Goal: Task Accomplishment & Management: Manage account settings

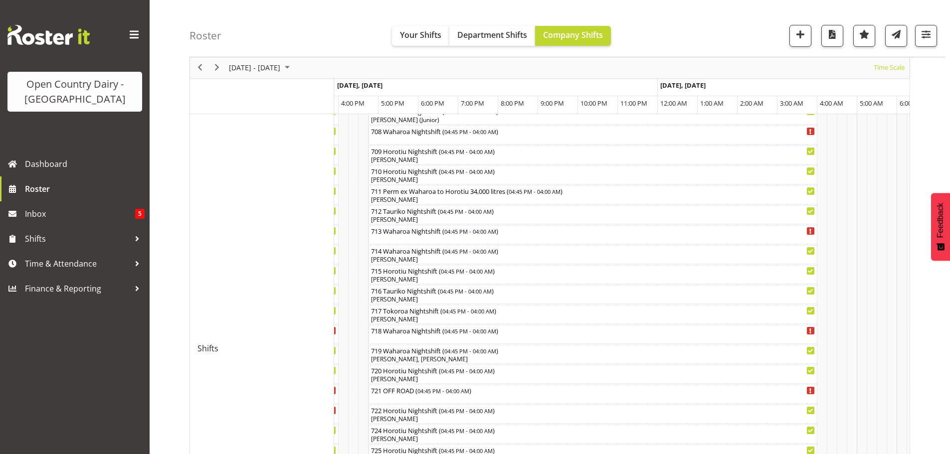
scroll to position [287, 0]
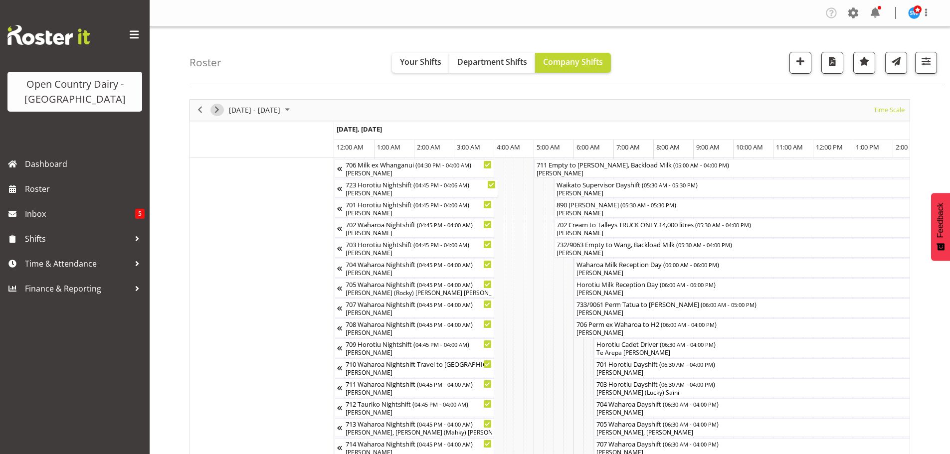
drag, startPoint x: 218, startPoint y: 108, endPoint x: 220, endPoint y: 171, distance: 62.4
click at [218, 108] on span "Next" at bounding box center [217, 110] width 12 height 12
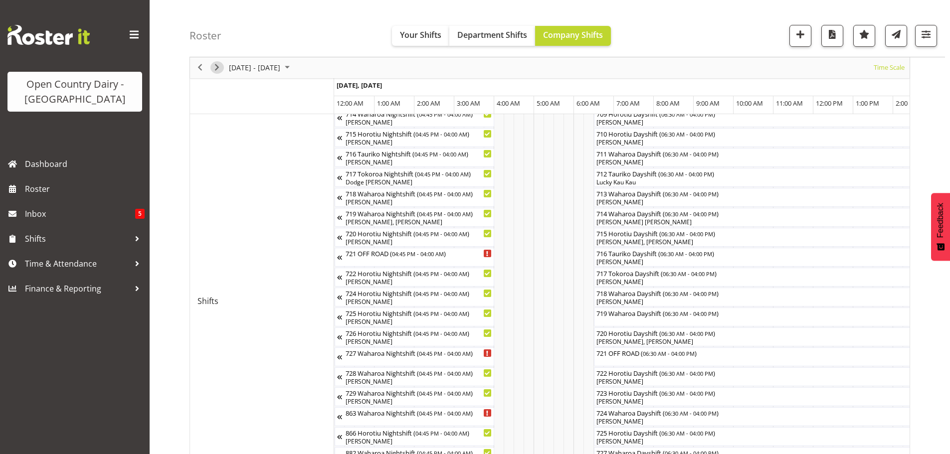
scroll to position [349, 0]
click at [198, 68] on span "Previous" at bounding box center [200, 68] width 12 height 12
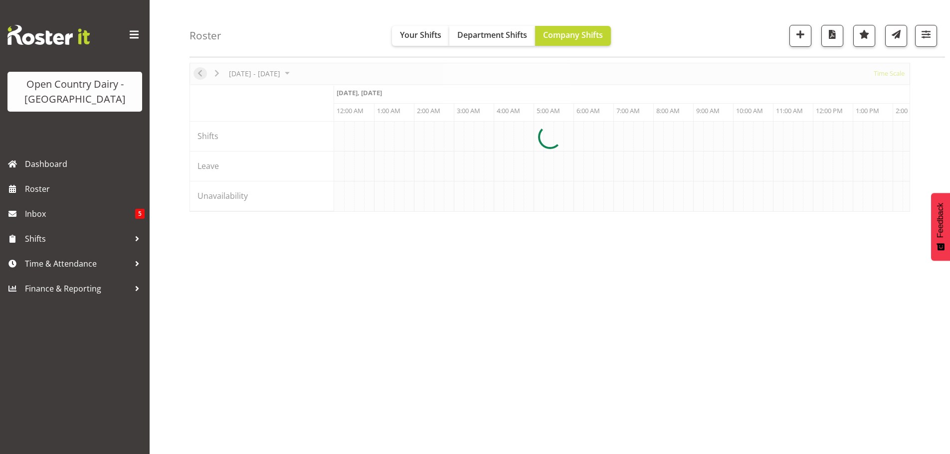
scroll to position [0, 2873]
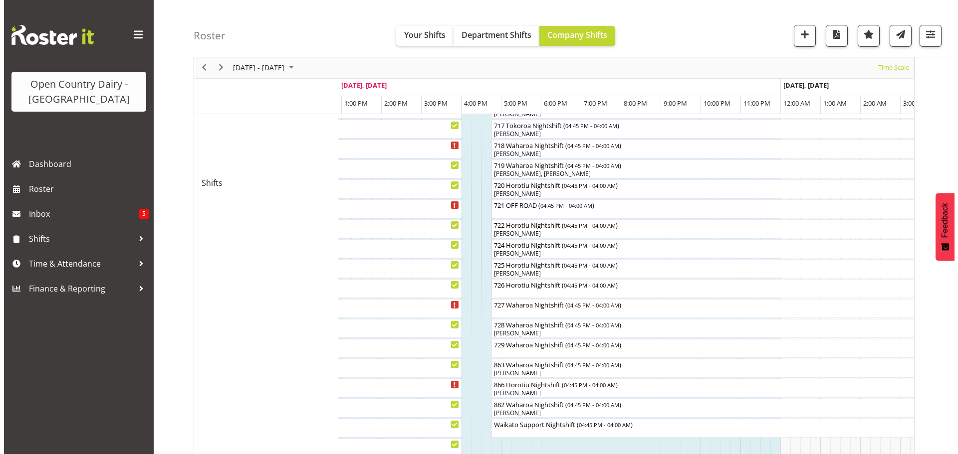
scroll to position [499, 0]
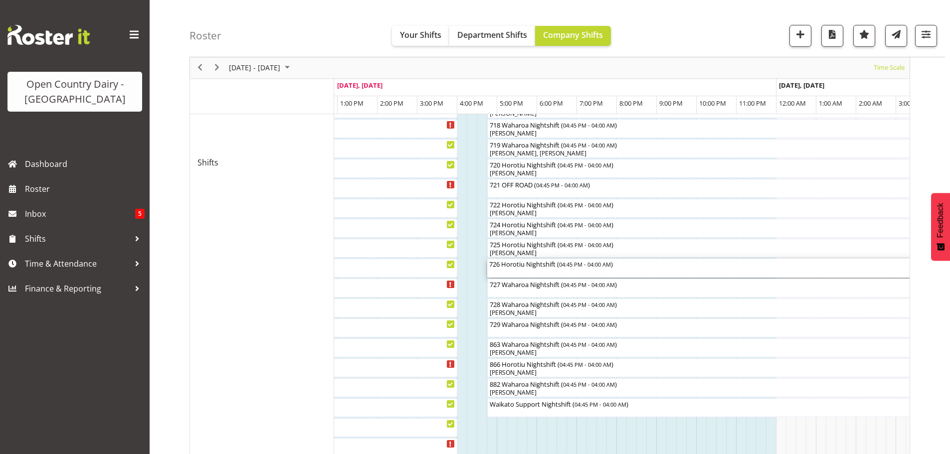
click at [527, 276] on div "726 Horotiu Nightshift ( 04:45 PM - 04:00 AM )" at bounding box center [711, 268] width 445 height 19
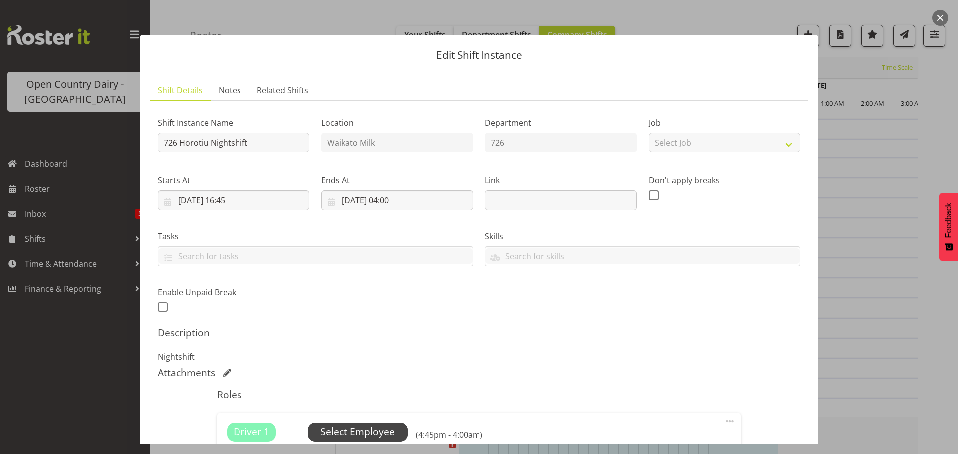
click at [361, 429] on span "Select Employee" at bounding box center [357, 432] width 74 height 14
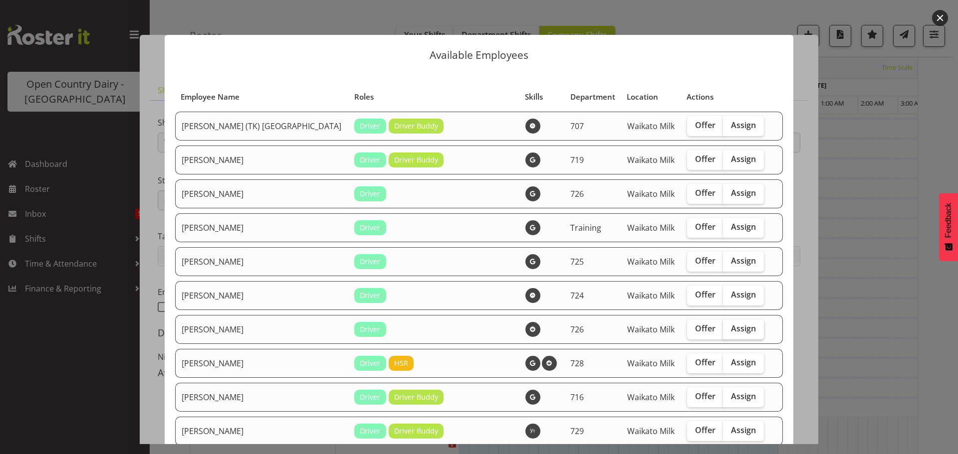
click at [731, 324] on span "Assign" at bounding box center [743, 329] width 25 height 10
click at [723, 326] on input "Assign" at bounding box center [726, 329] width 6 height 6
checkbox input "true"
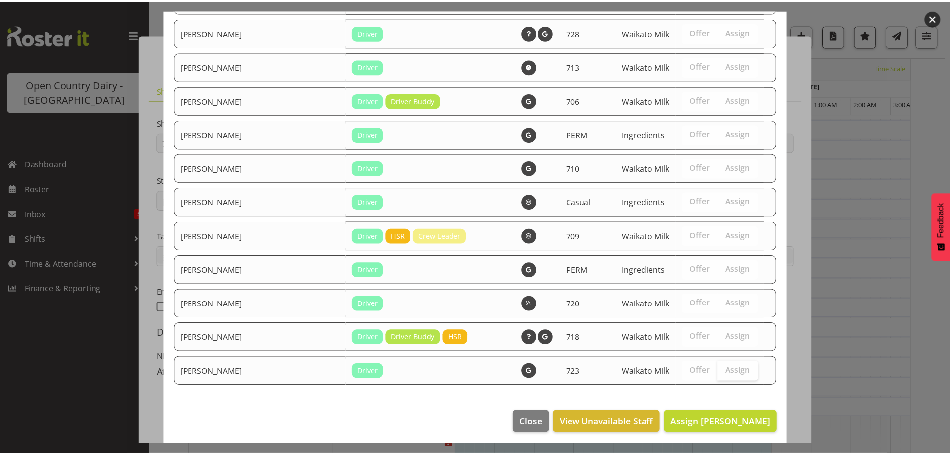
scroll to position [946, 0]
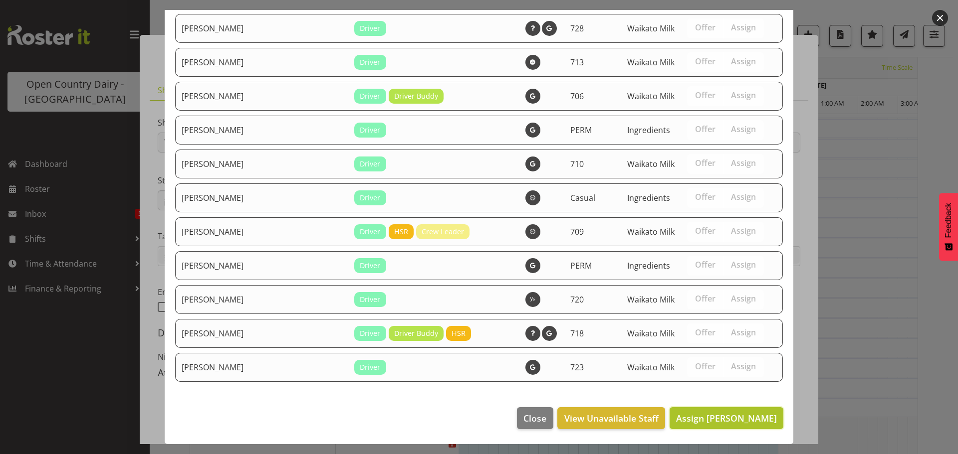
click at [725, 421] on span "Assign Bryan Leathart" at bounding box center [726, 419] width 101 height 12
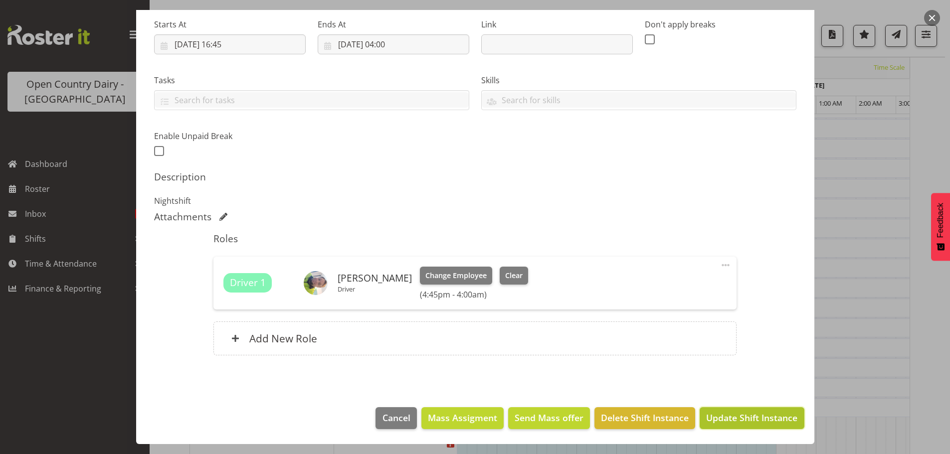
click at [730, 418] on span "Update Shift Instance" at bounding box center [751, 418] width 91 height 13
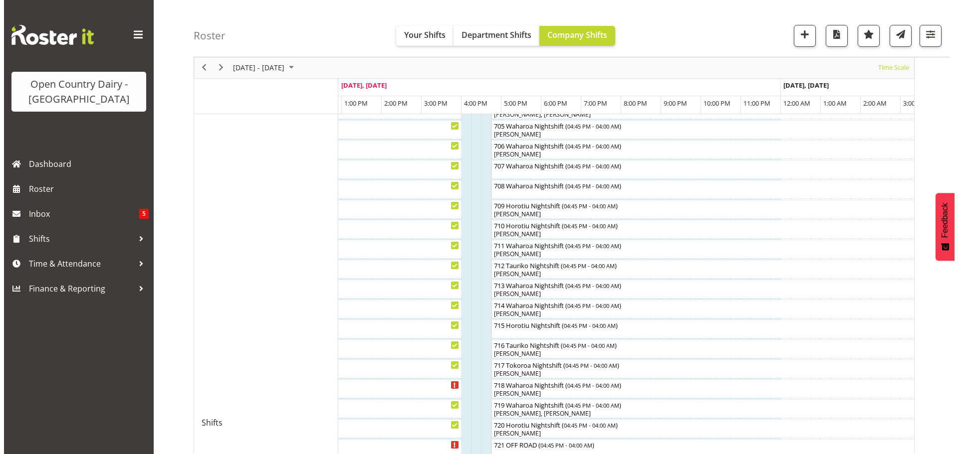
scroll to position [236, 0]
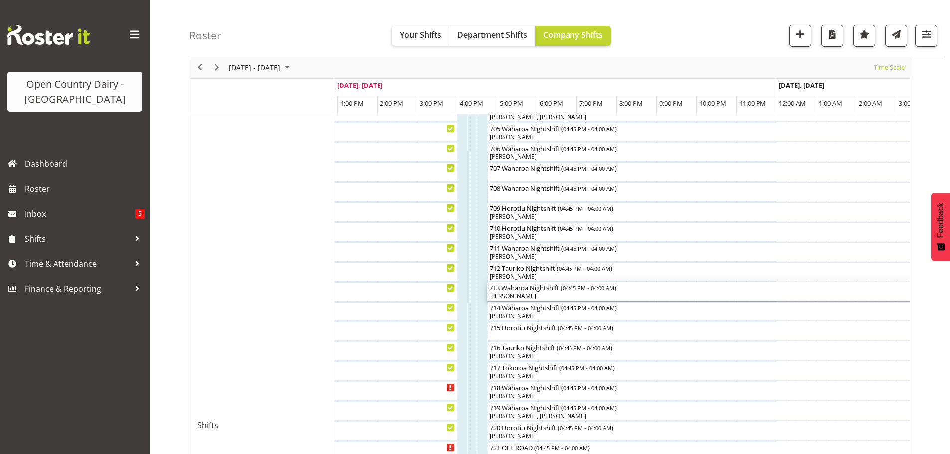
click at [544, 293] on div "[PERSON_NAME]" at bounding box center [711, 296] width 445 height 9
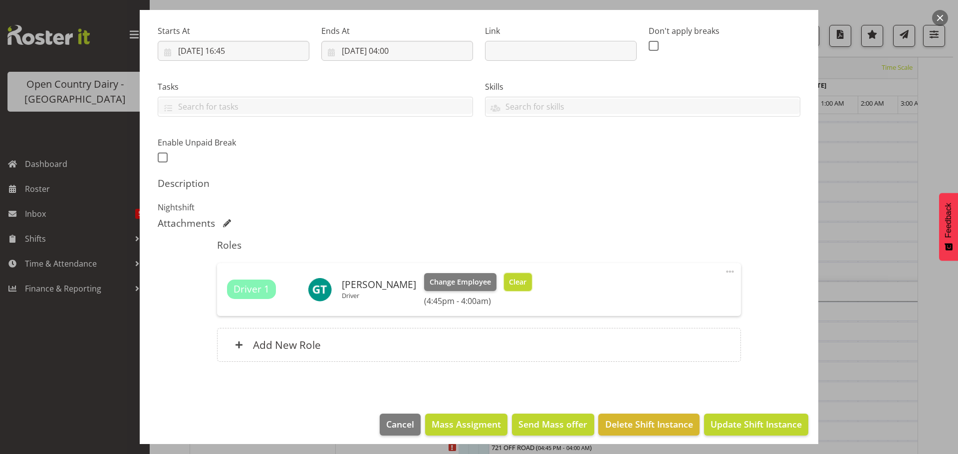
click at [511, 280] on span "Clear" at bounding box center [517, 282] width 17 height 11
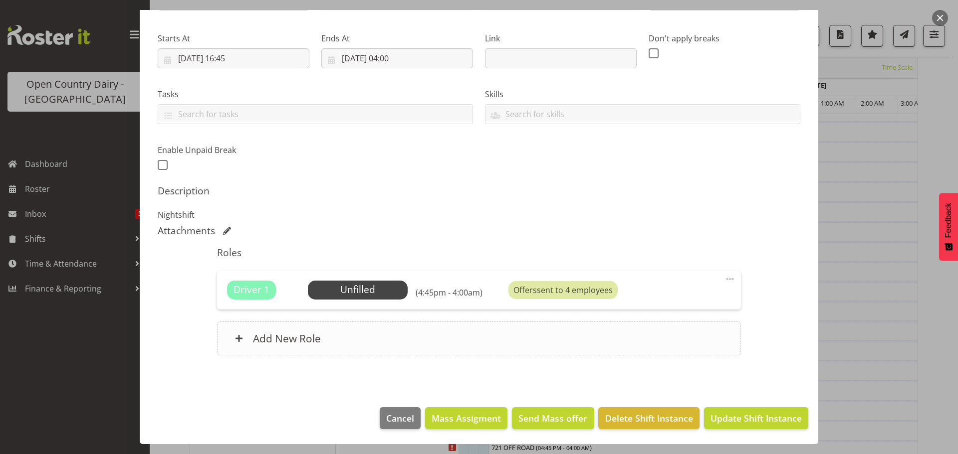
scroll to position [142, 0]
click at [749, 415] on span "Update Shift Instance" at bounding box center [755, 418] width 91 height 13
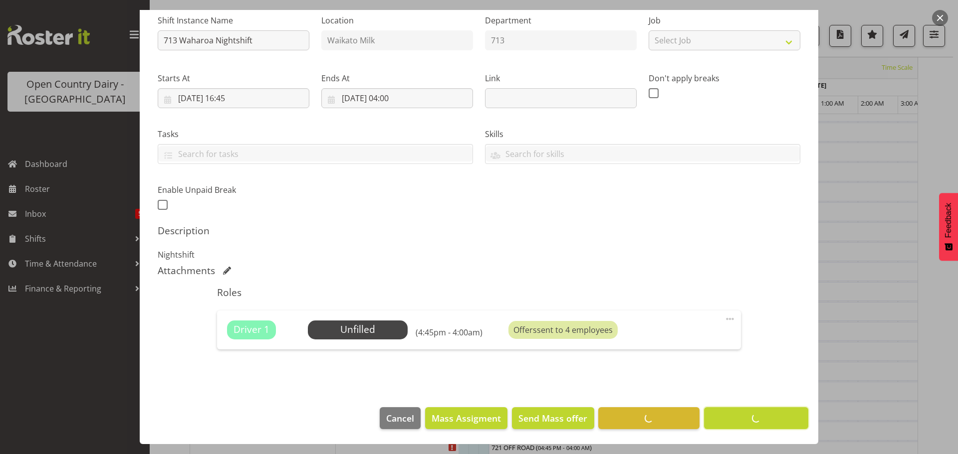
scroll to position [36, 0]
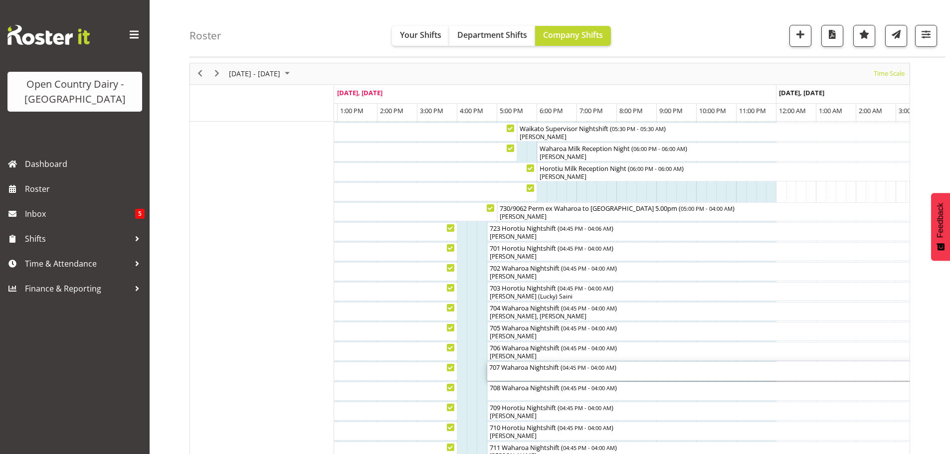
click at [530, 378] on div "707 Waharoa Nightshift ( 04:45 PM - 04:00 AM )" at bounding box center [711, 371] width 445 height 19
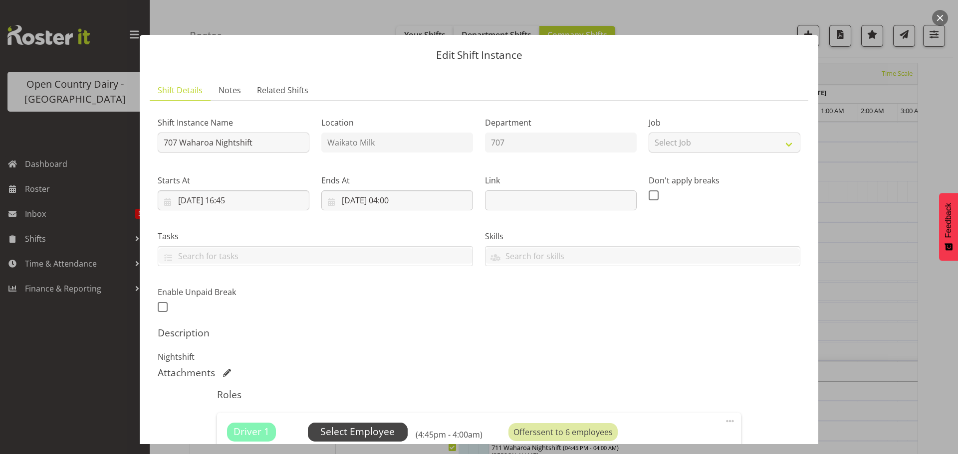
click at [376, 430] on span "Select Employee" at bounding box center [357, 432] width 74 height 14
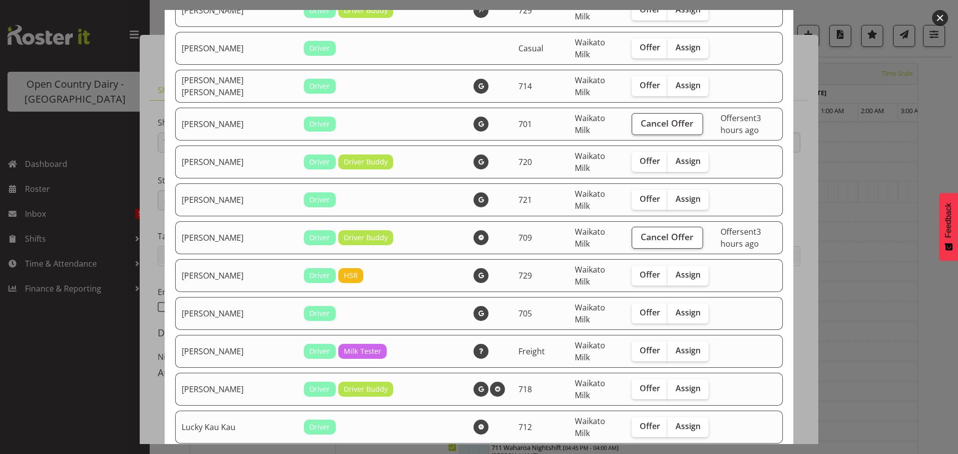
scroll to position [449, 0]
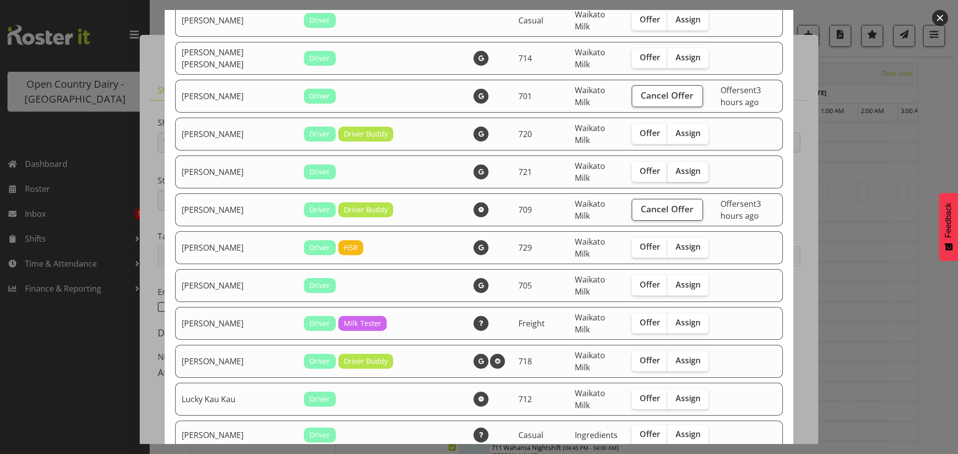
click at [675, 171] on span "Assign" at bounding box center [687, 171] width 25 height 10
click at [667, 171] on input "Assign" at bounding box center [670, 171] width 6 height 6
checkbox input "true"
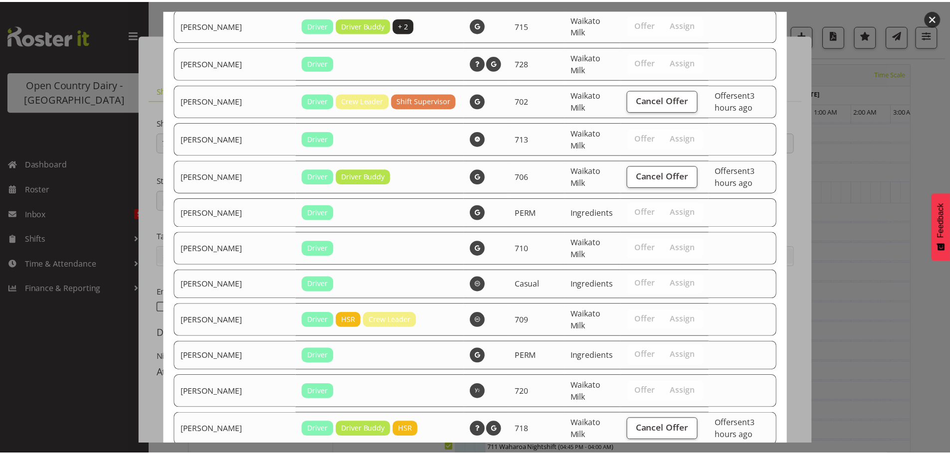
scroll to position [1074, 0]
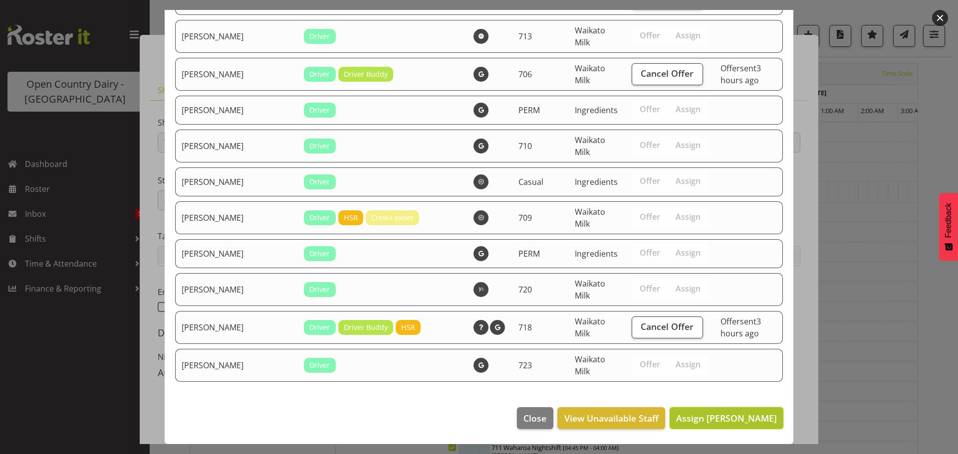
click at [714, 417] on span "Assign George Taylor" at bounding box center [726, 419] width 101 height 12
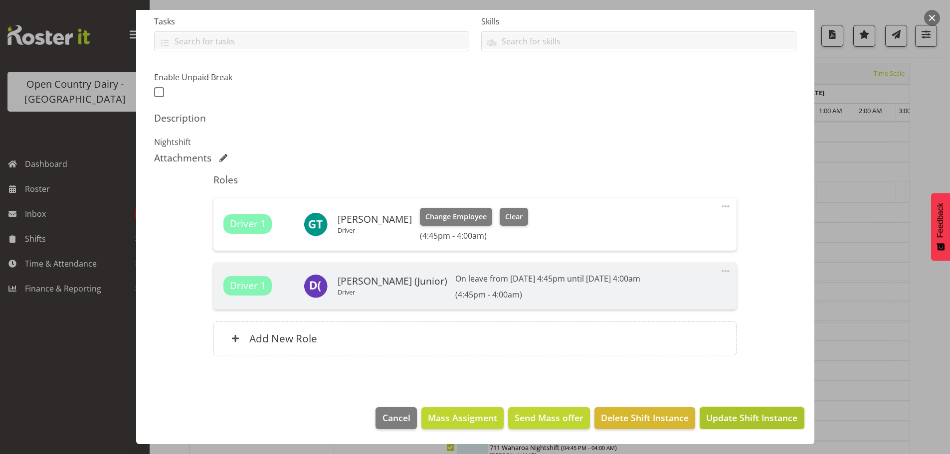
click at [732, 412] on span "Update Shift Instance" at bounding box center [751, 418] width 91 height 13
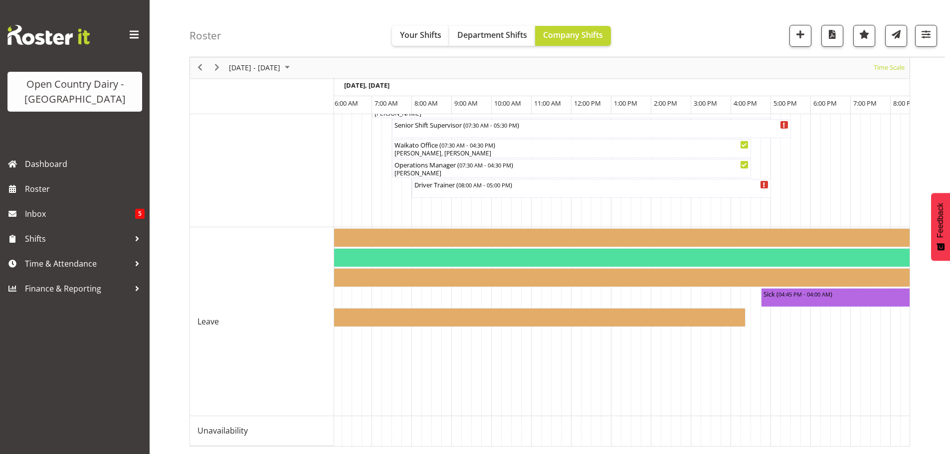
scroll to position [0, 4114]
